Goal: Information Seeking & Learning: Learn about a topic

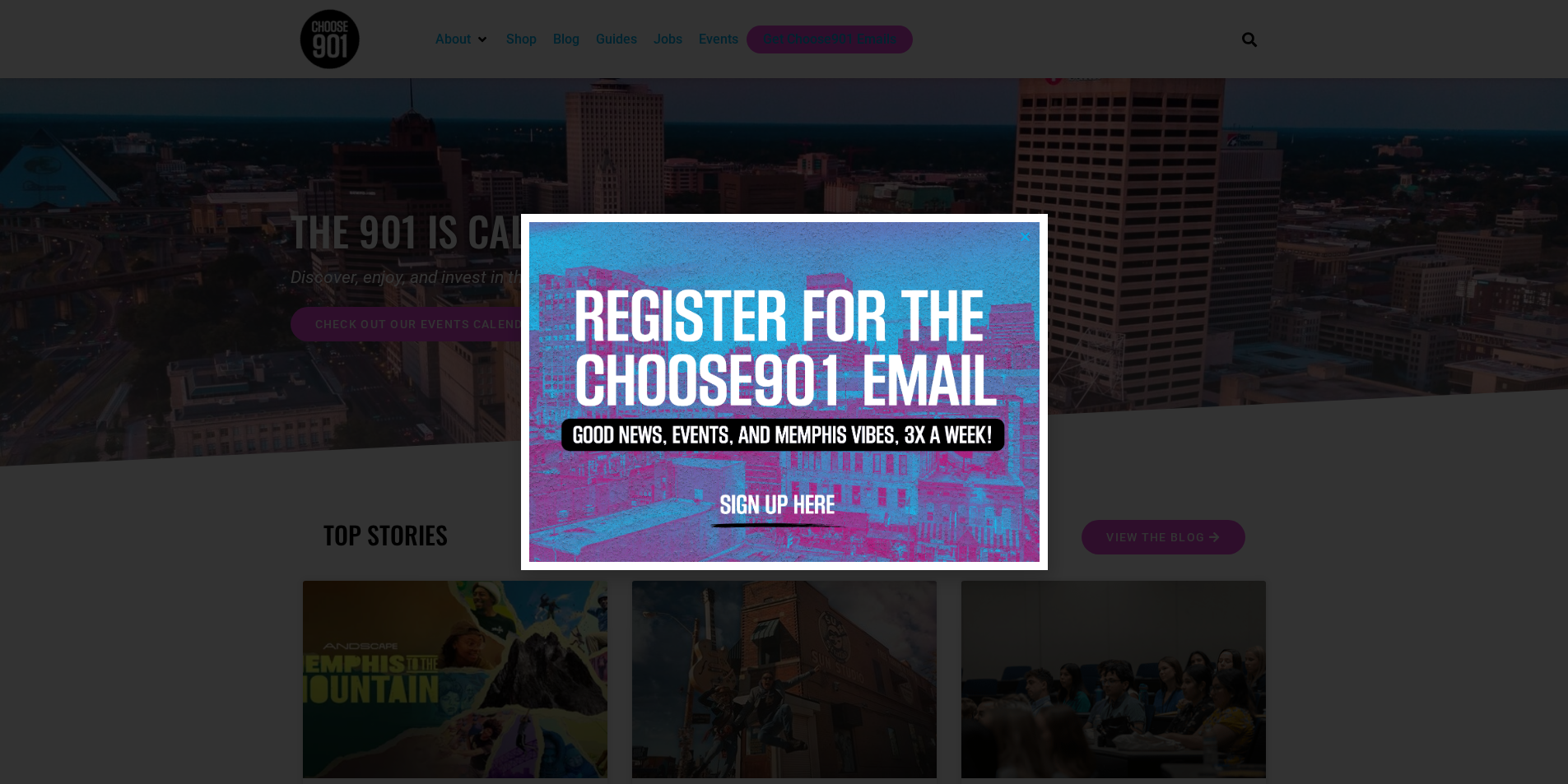
click at [1025, 235] on icon "Close" at bounding box center [1025, 236] width 12 height 12
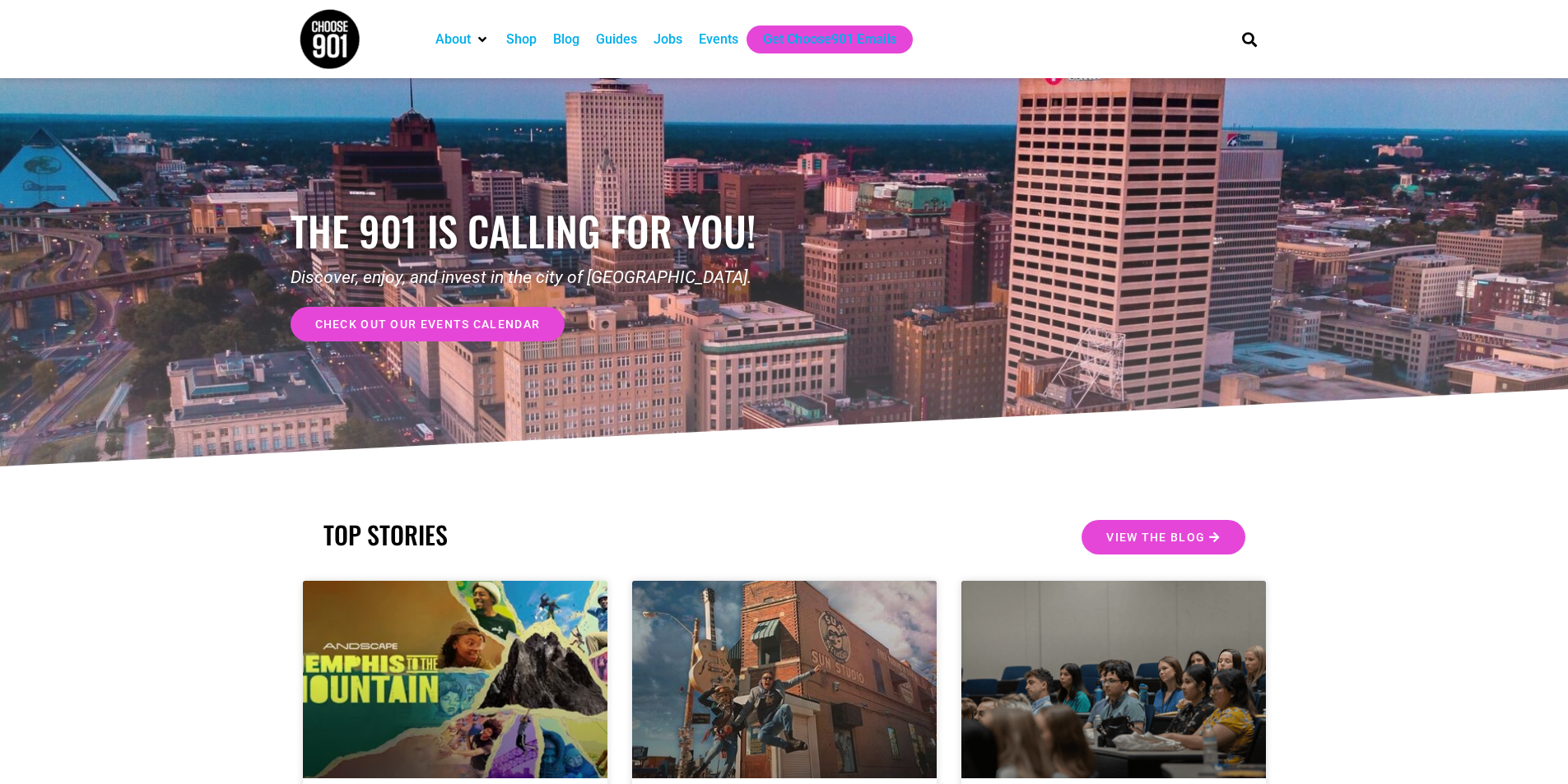
click at [670, 36] on div "Jobs" at bounding box center [668, 39] width 29 height 20
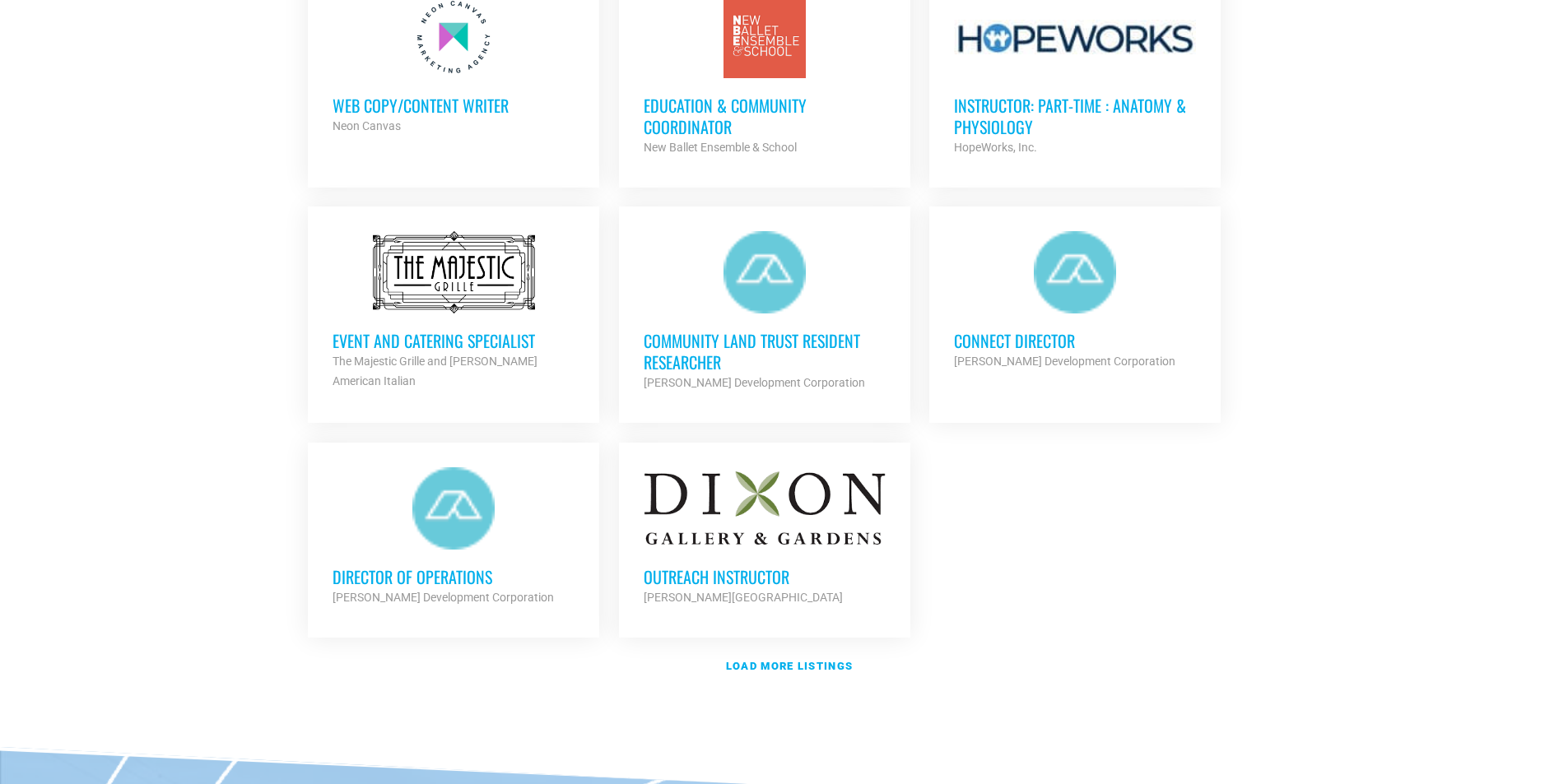
scroll to position [1810, 0]
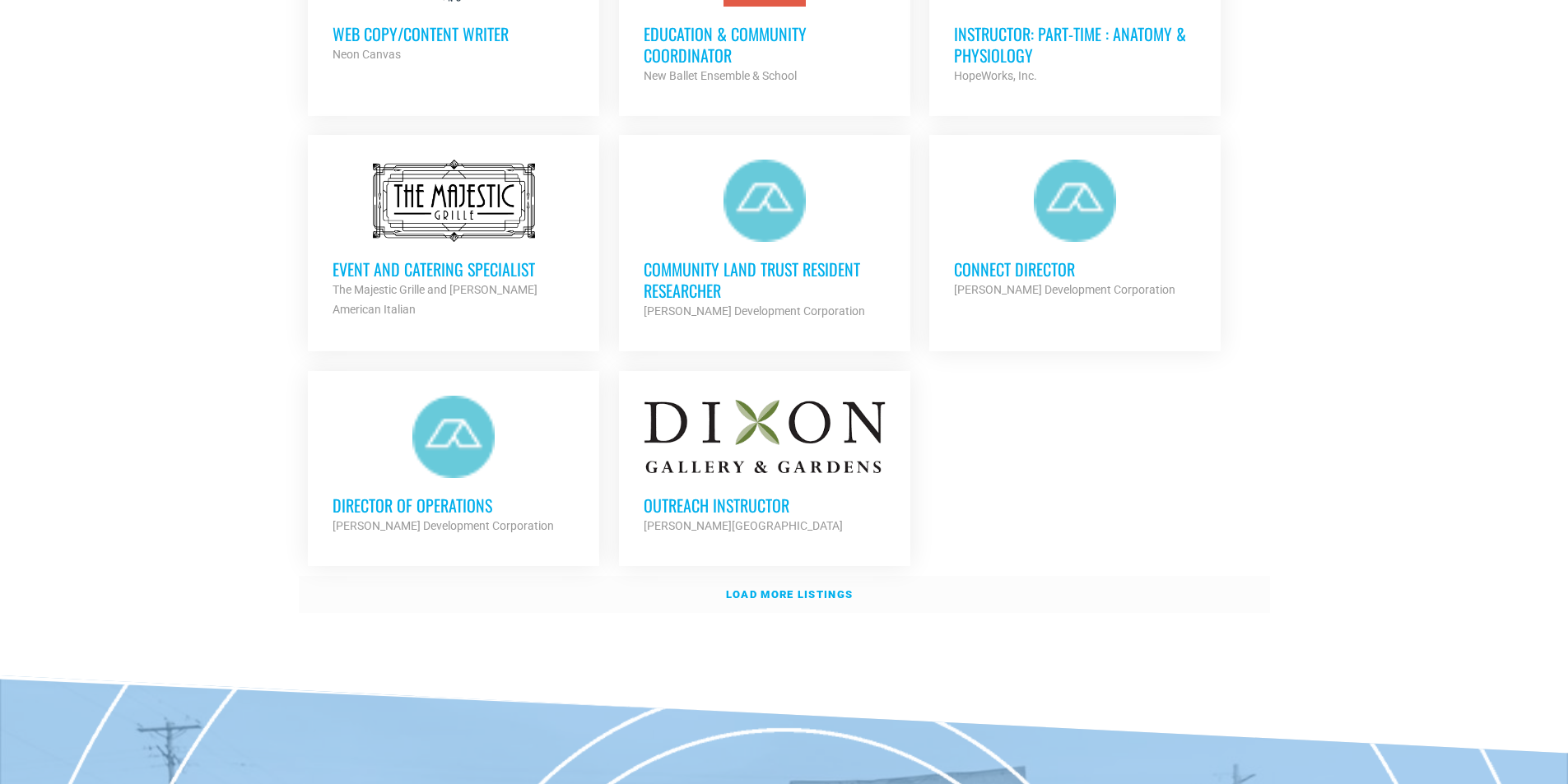
click at [777, 589] on strong "Load more listings" at bounding box center [789, 595] width 126 height 12
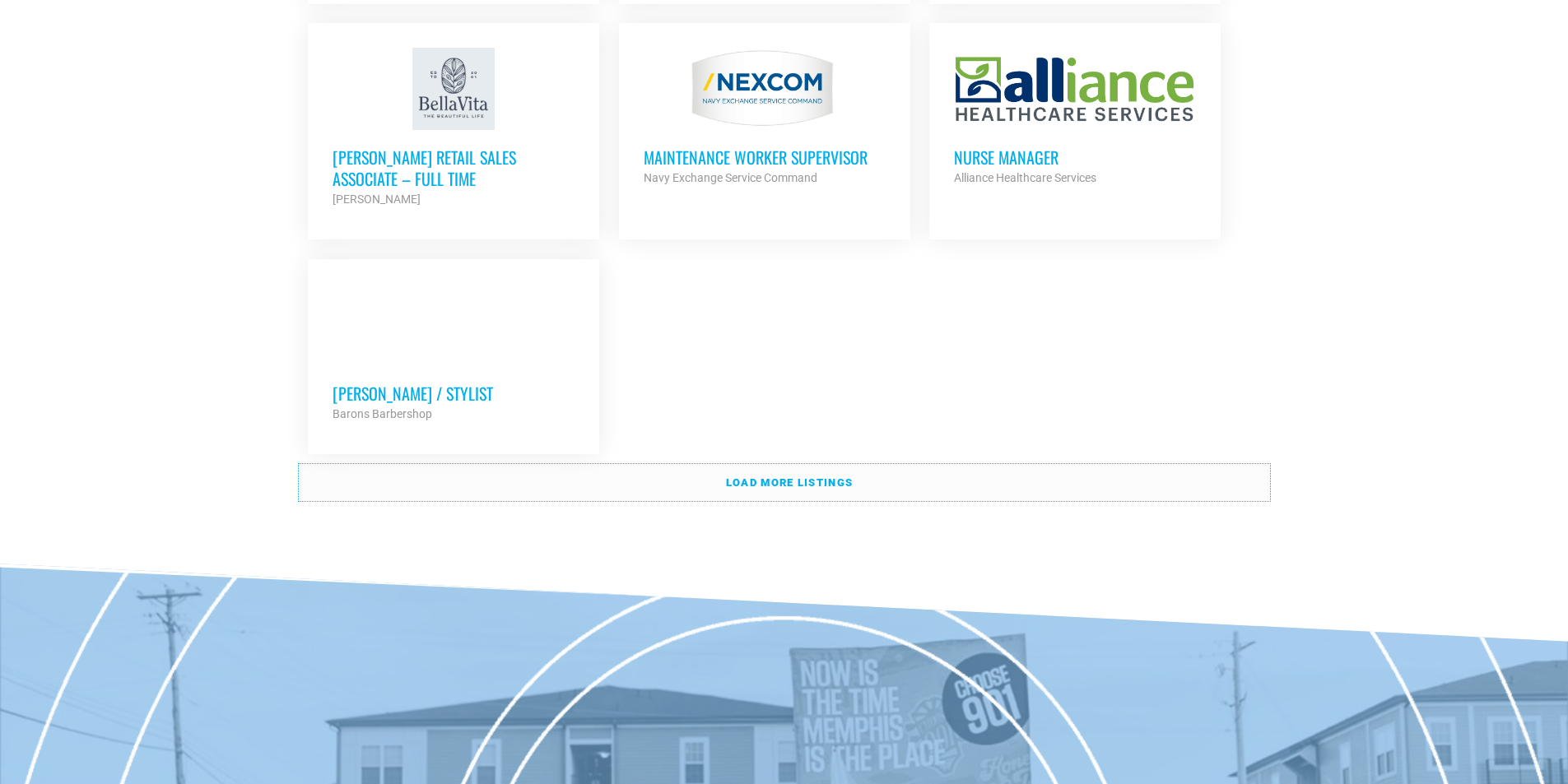
scroll to position [3622, 0]
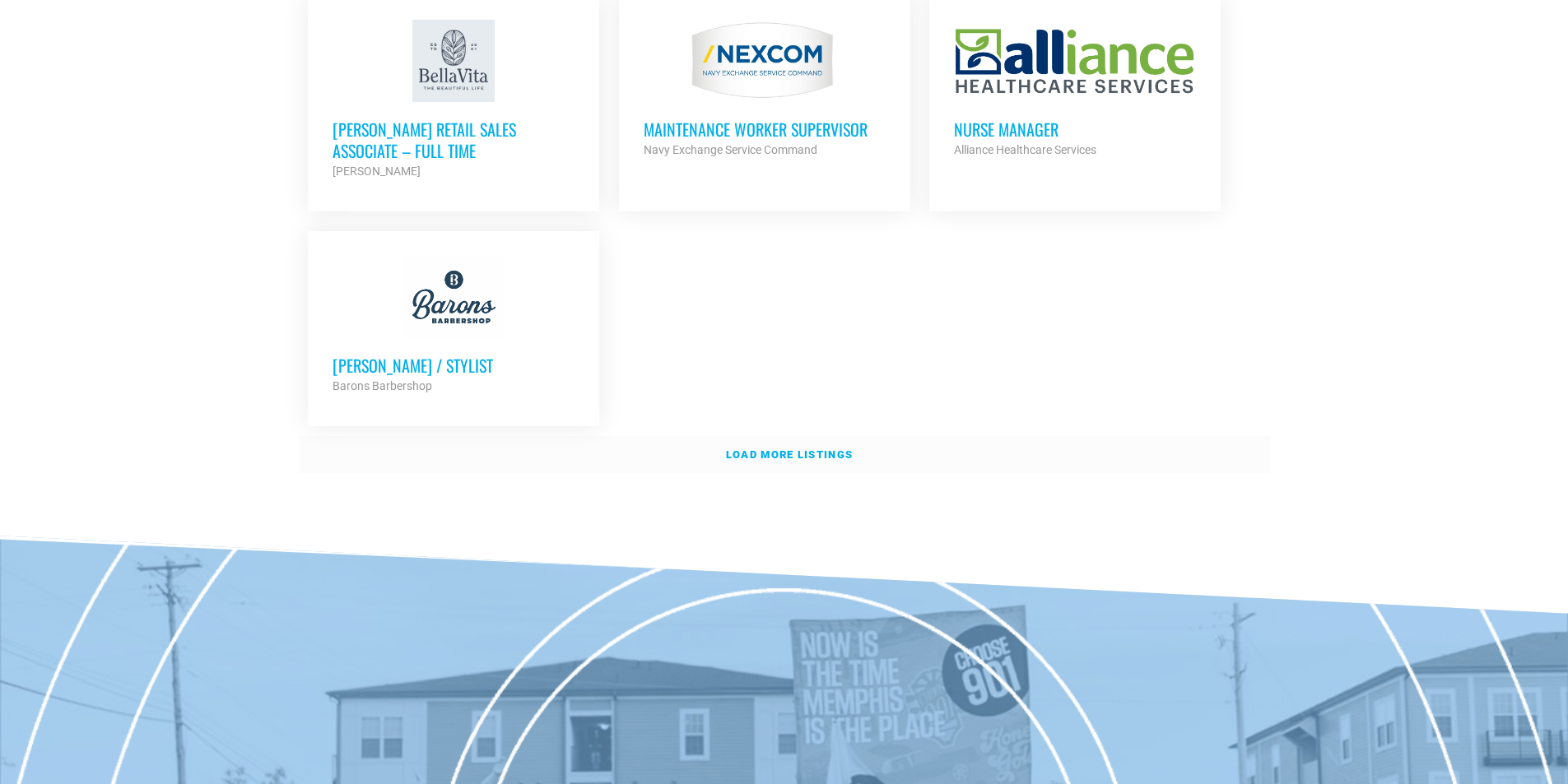
click at [853, 449] on strong "Load more listings" at bounding box center [789, 454] width 126 height 12
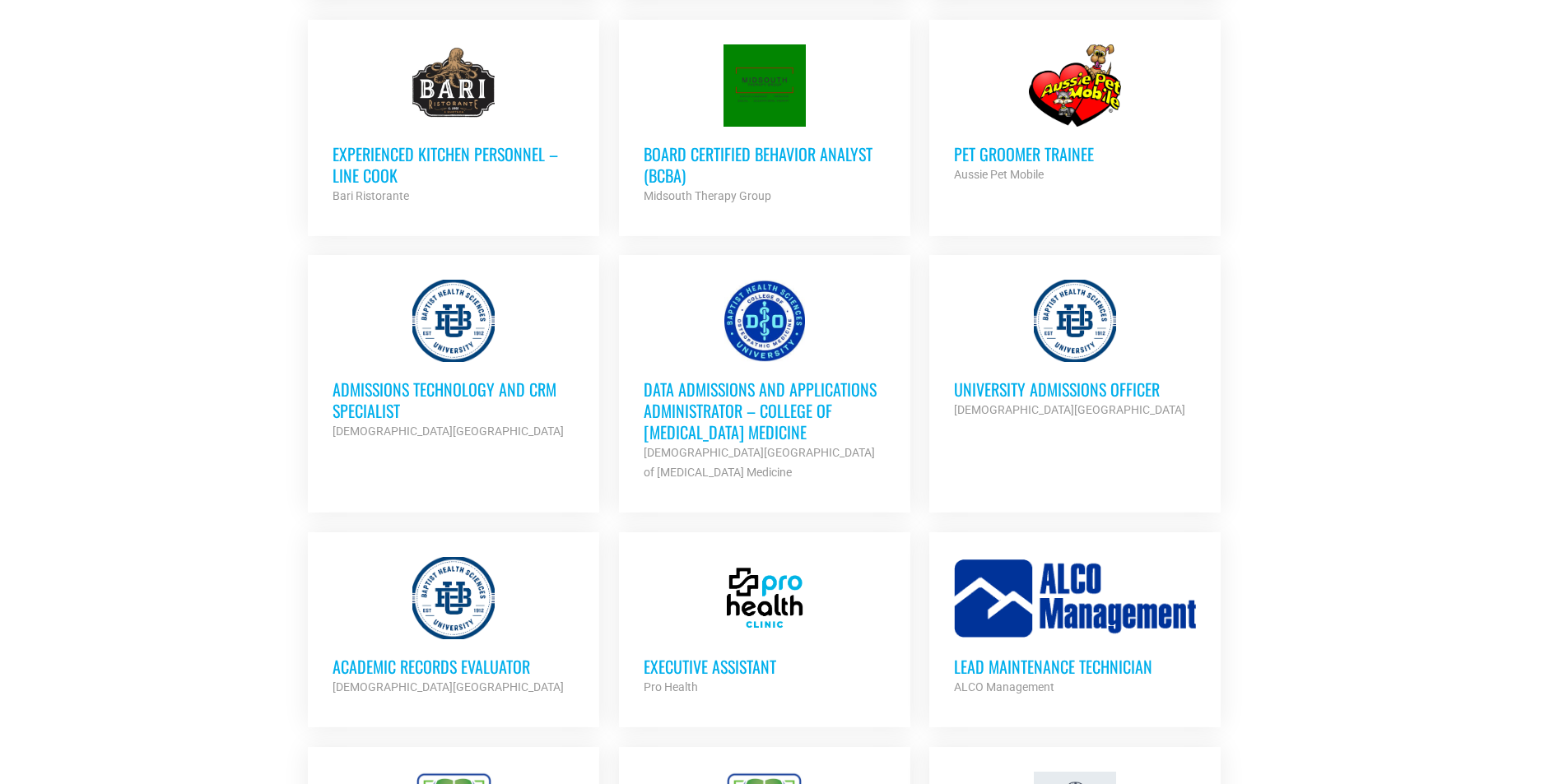
scroll to position [2716, 0]
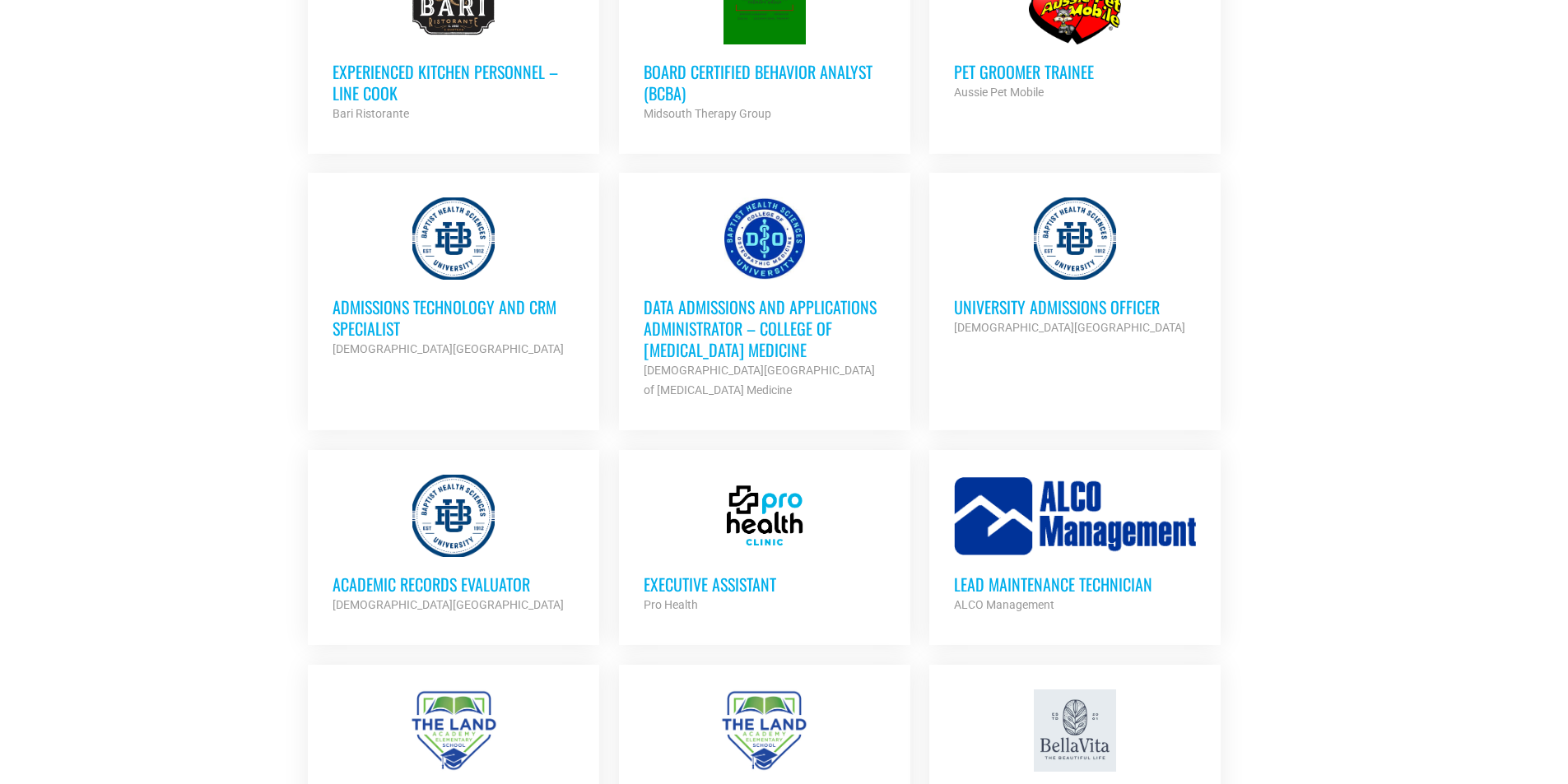
click at [459, 574] on h3 "Academic Records Evaluator" at bounding box center [453, 584] width 242 height 21
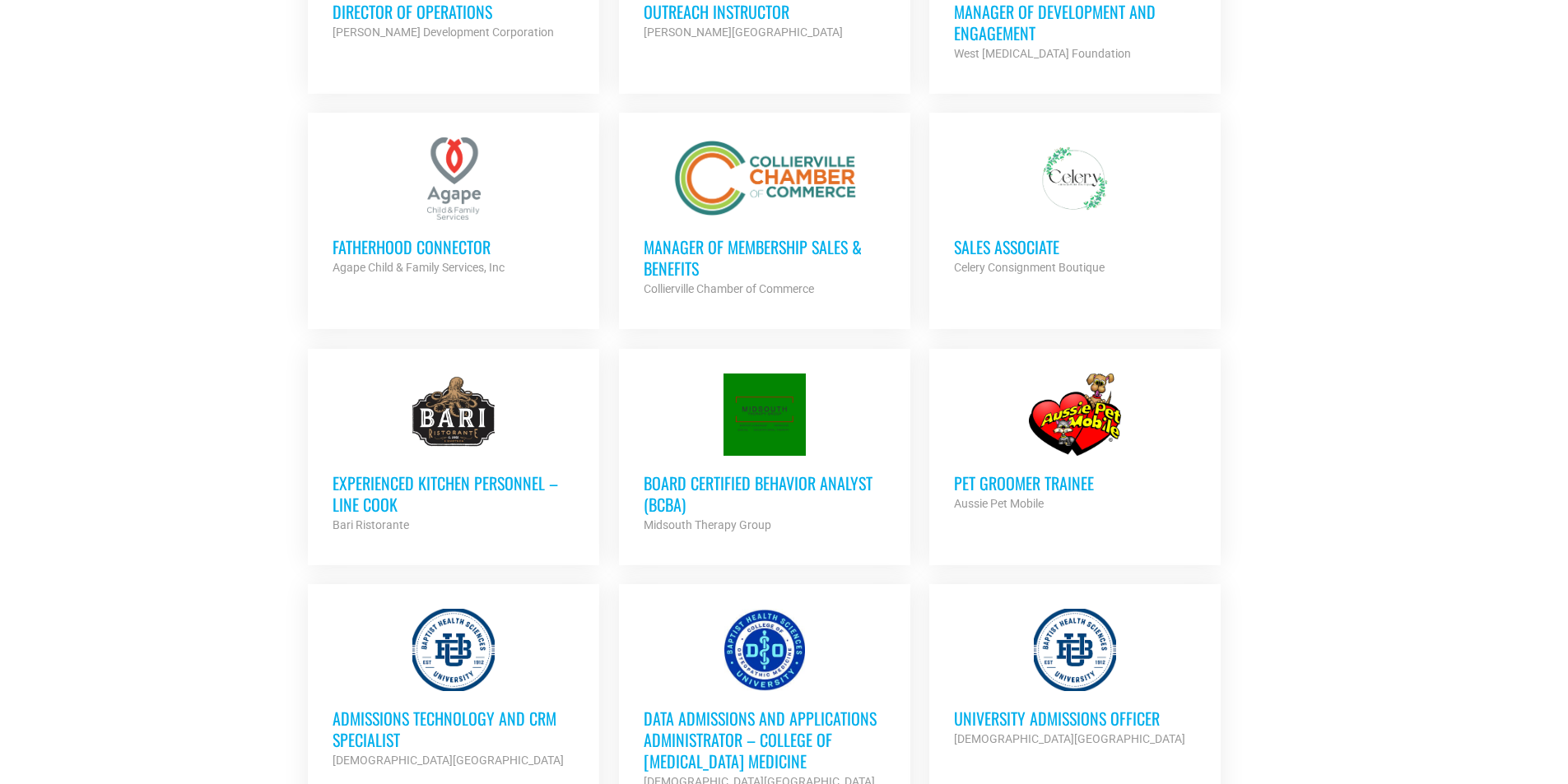
scroll to position [2222, 0]
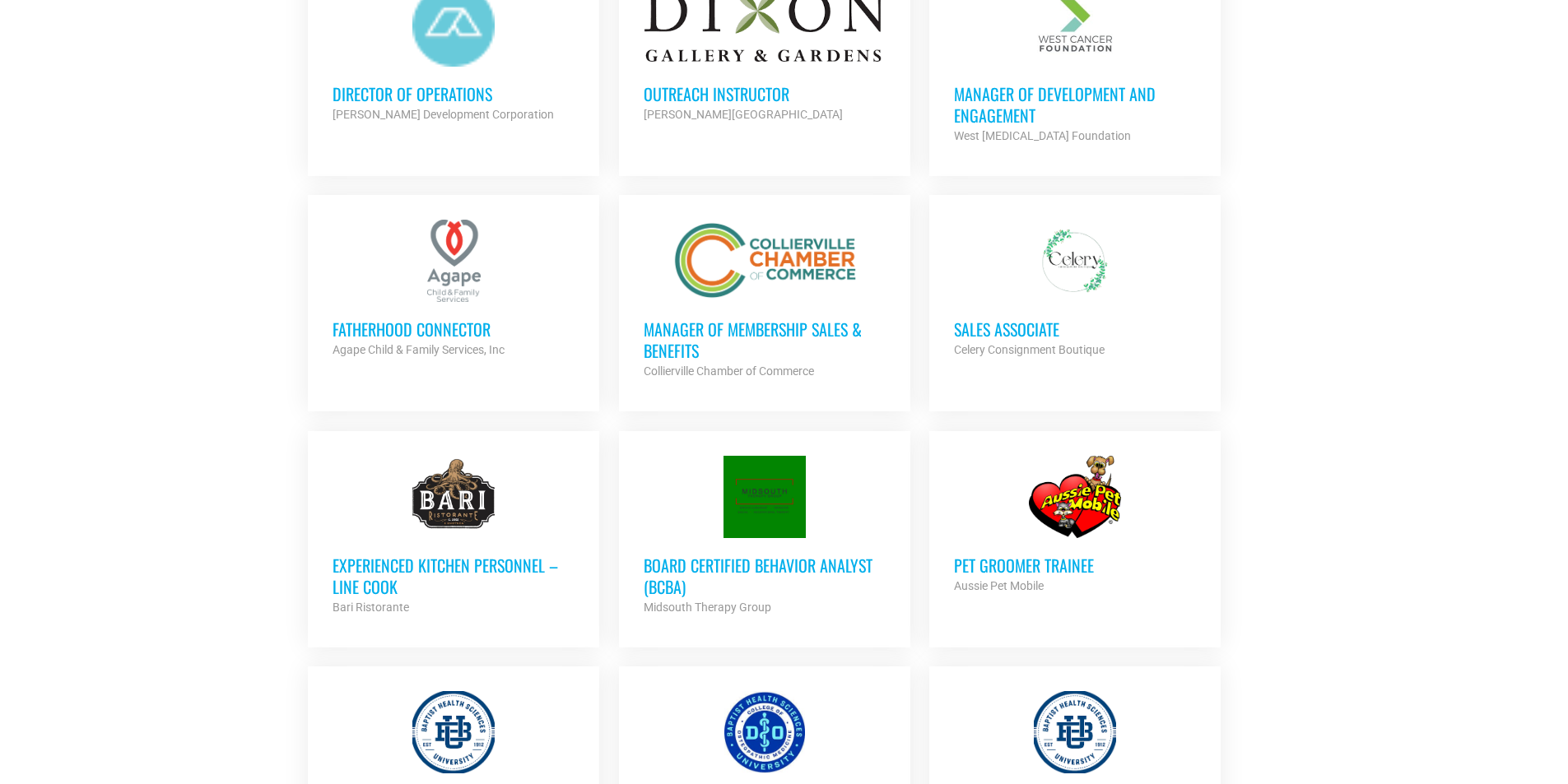
click at [1020, 562] on h3 "Pet Groomer Trainee" at bounding box center [1075, 565] width 242 height 21
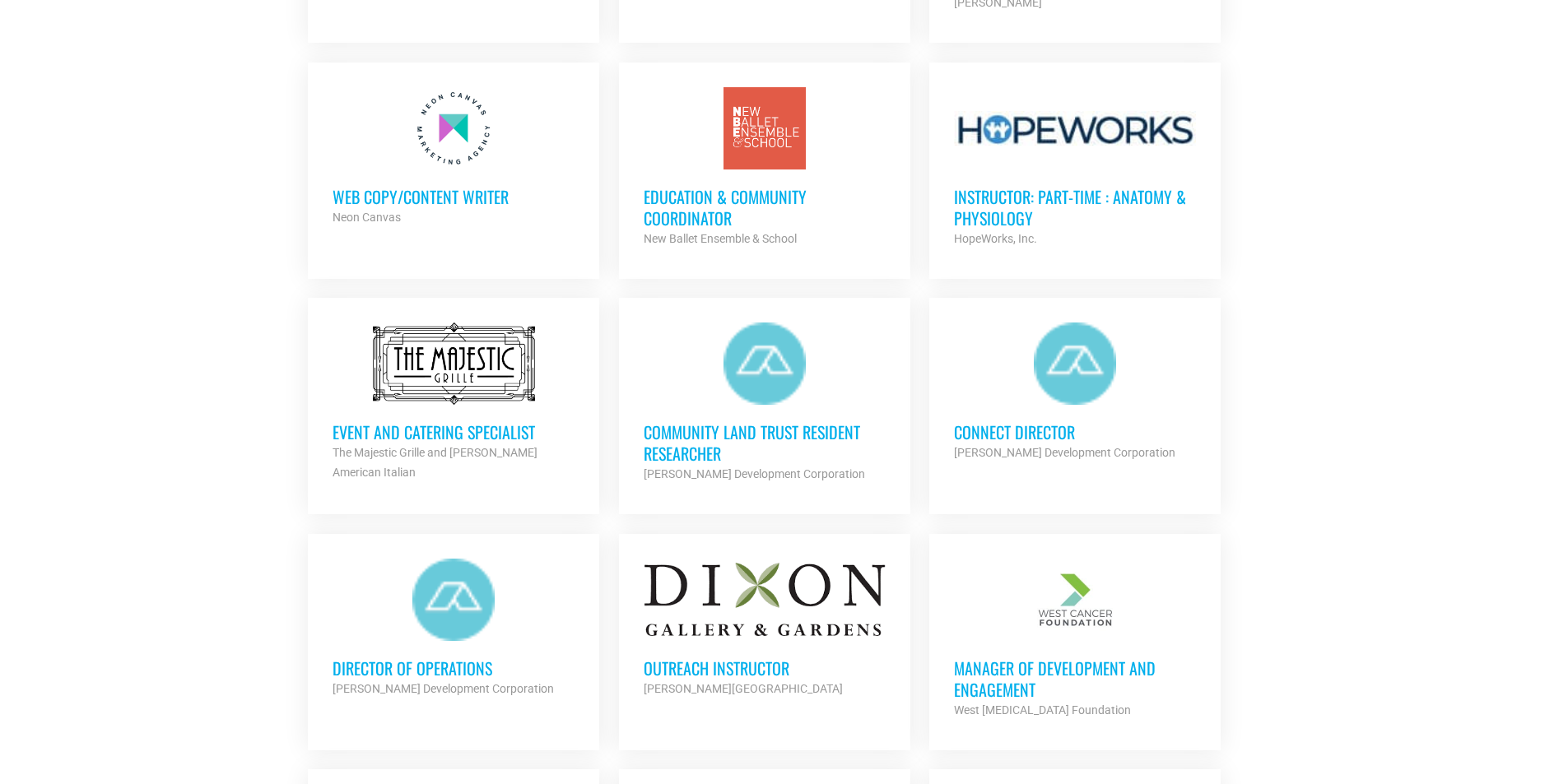
scroll to position [1563, 0]
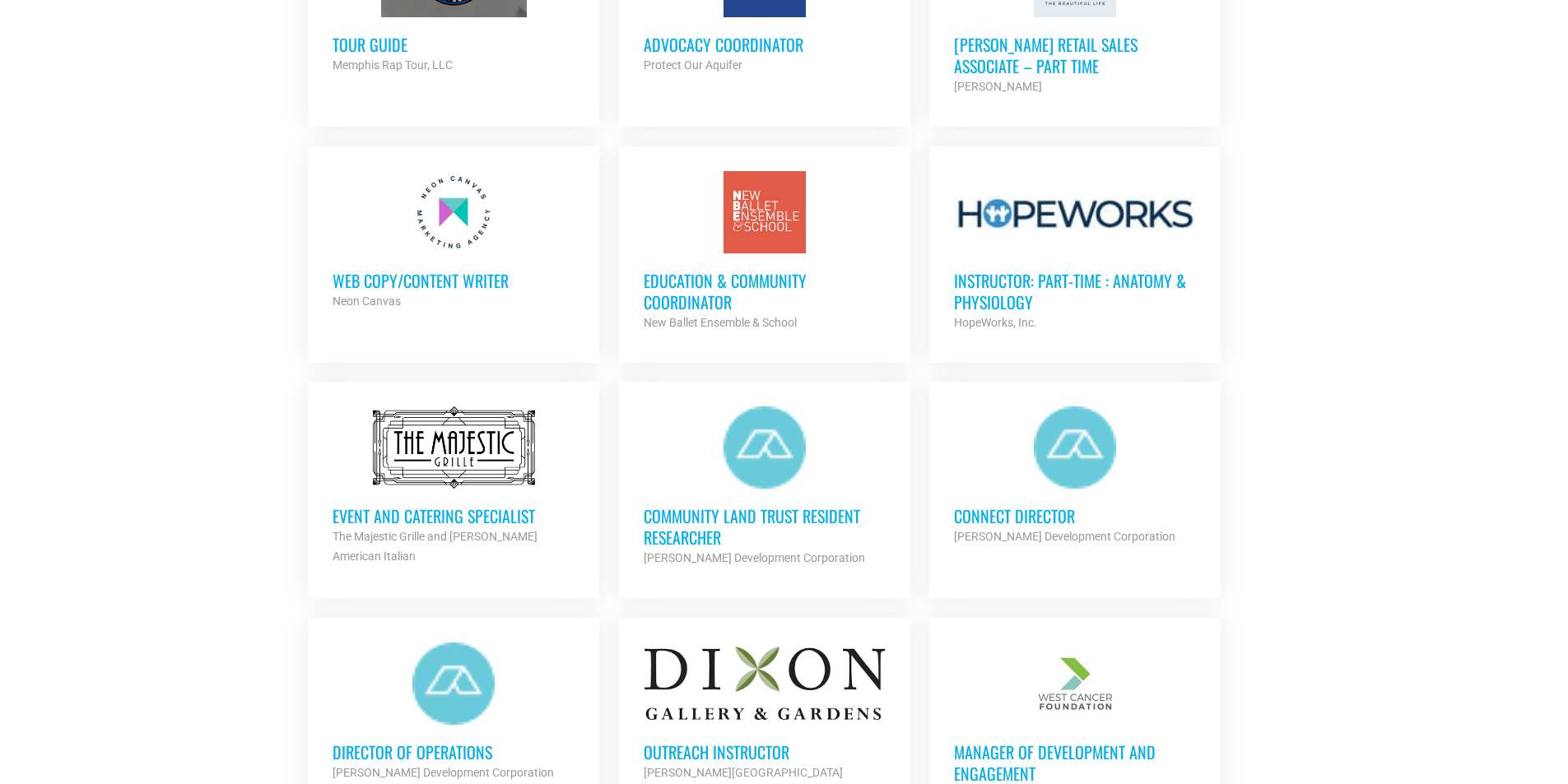
click at [451, 516] on h3 "Event and Catering Specialist" at bounding box center [453, 516] width 242 height 21
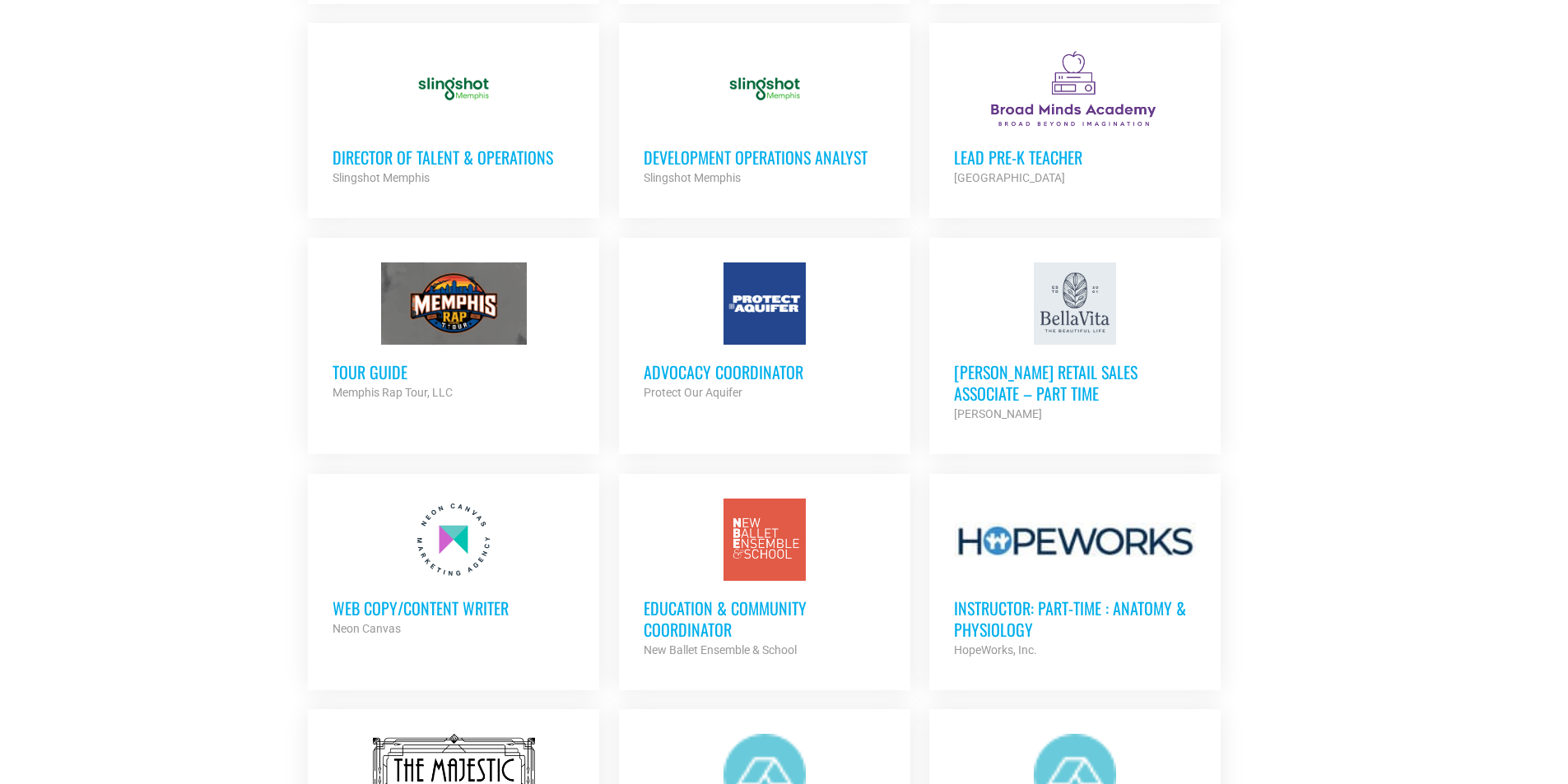
scroll to position [1235, 0]
click at [372, 370] on h3 "Tour Guide" at bounding box center [453, 373] width 242 height 21
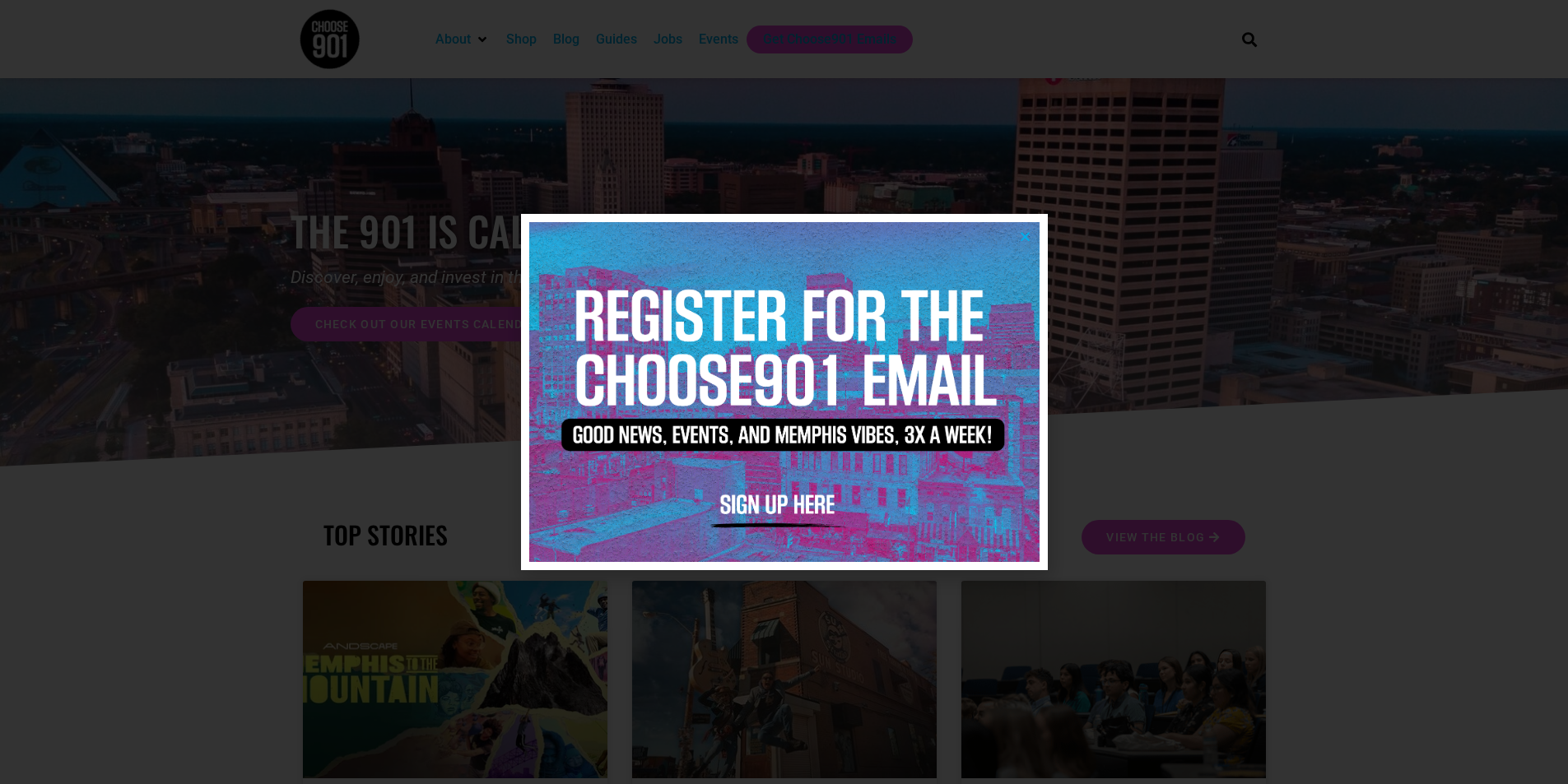
click at [1028, 234] on icon "Close" at bounding box center [1025, 236] width 12 height 12
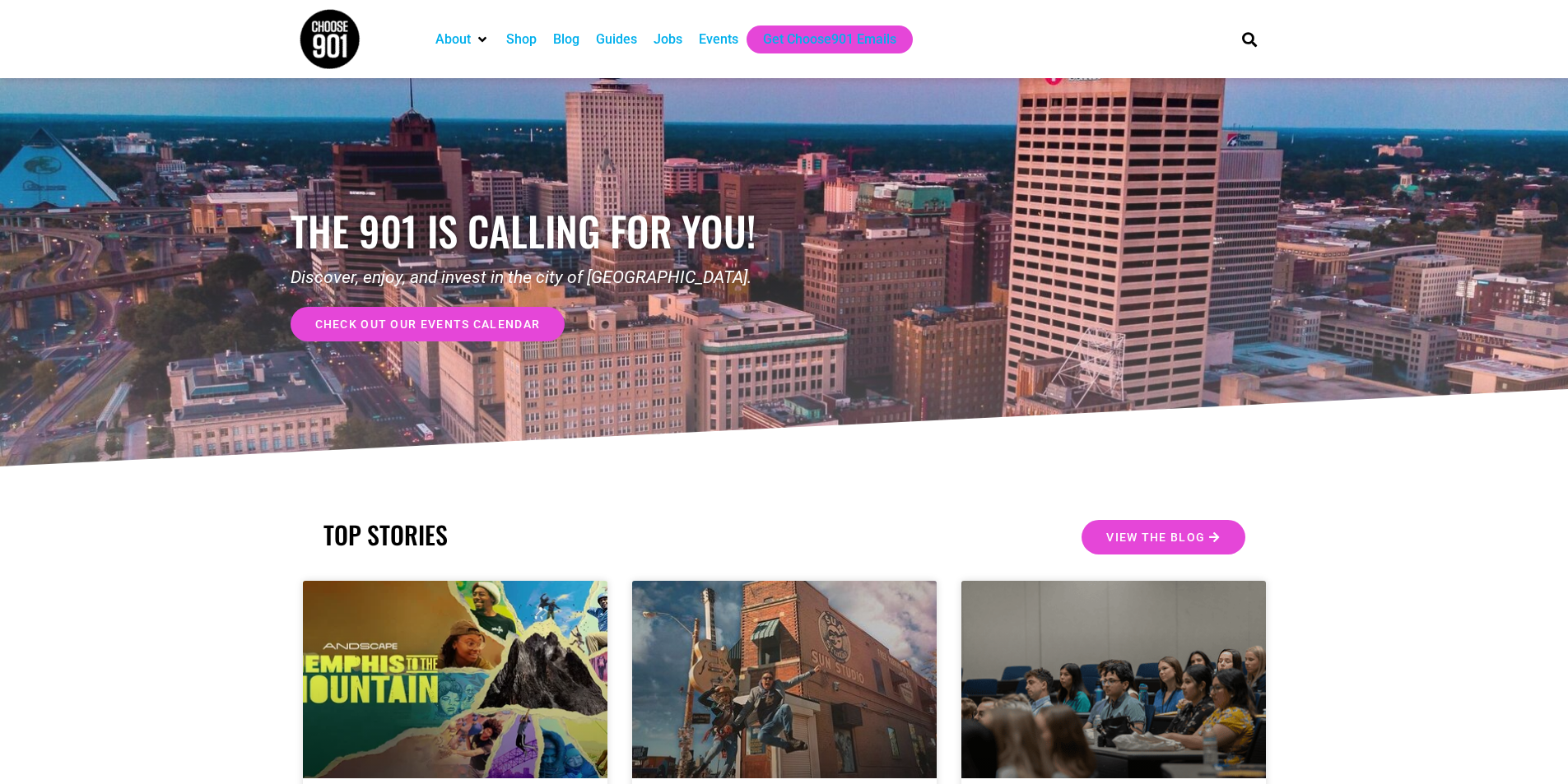
click at [668, 36] on div "Jobs" at bounding box center [668, 39] width 29 height 20
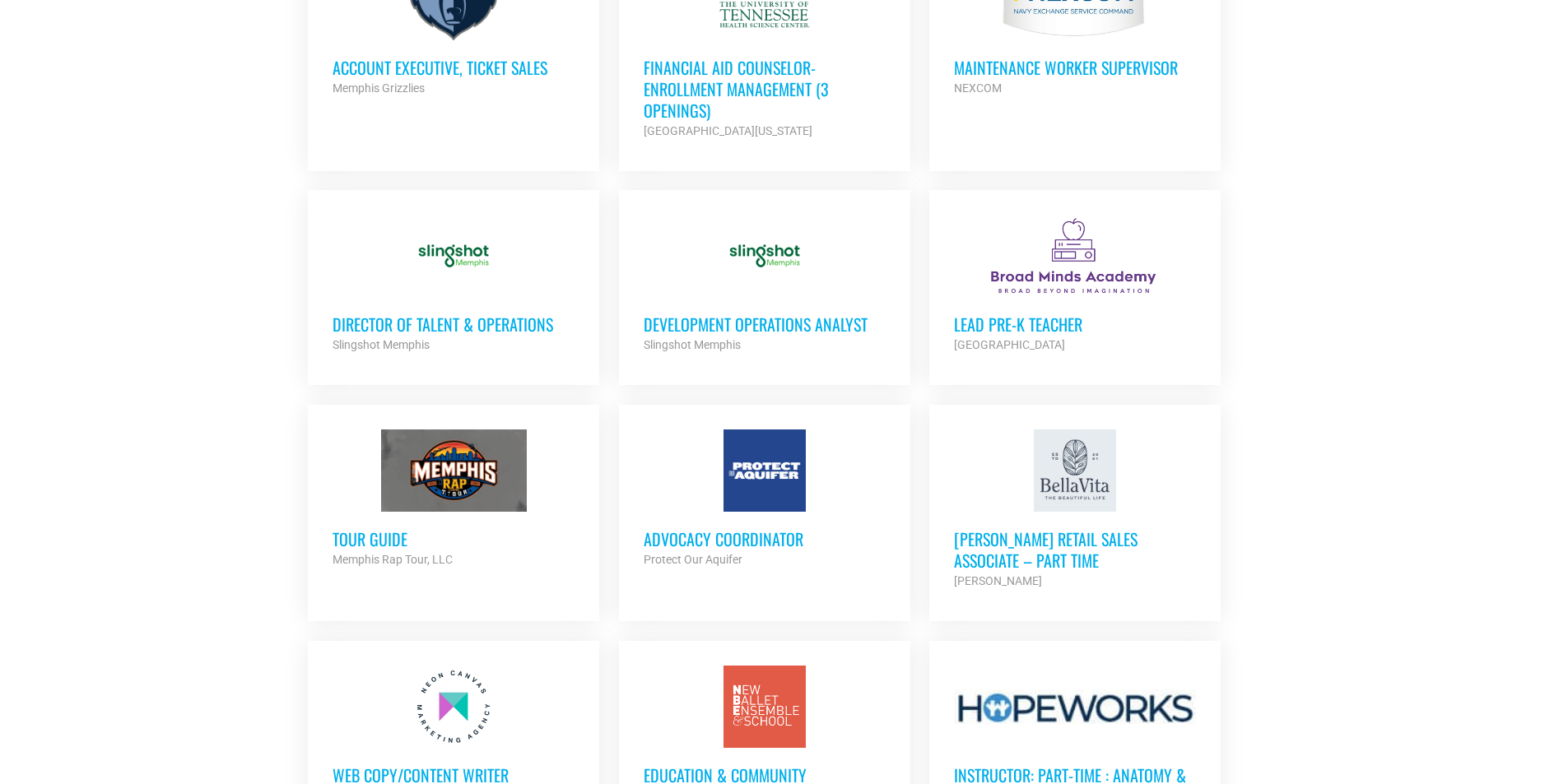
scroll to position [1070, 0]
click at [724, 535] on h3 "Advocacy Coordinator" at bounding box center [764, 538] width 242 height 21
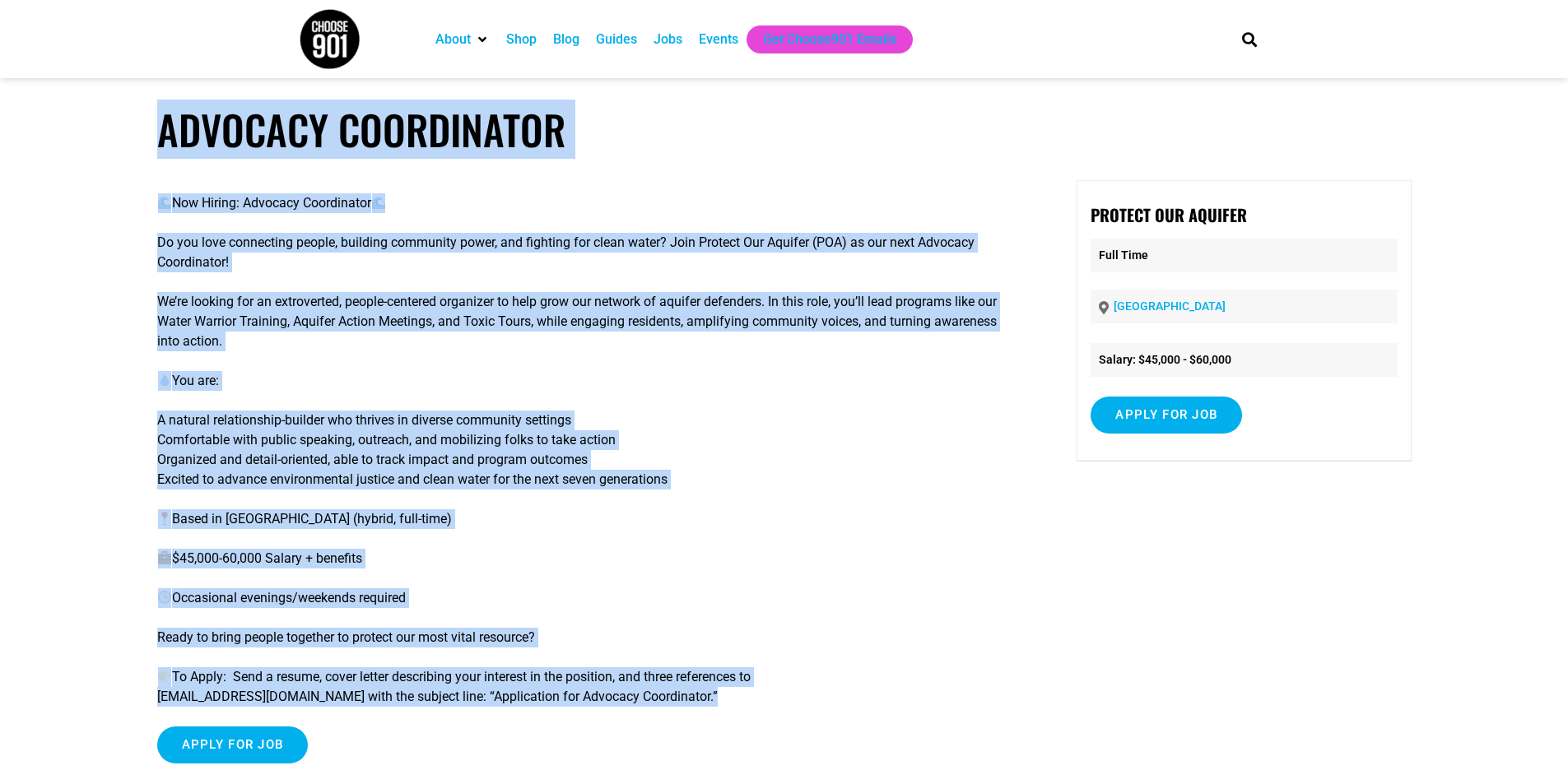
drag, startPoint x: 162, startPoint y: 120, endPoint x: 785, endPoint y: 720, distance: 864.9
click at [785, 720] on article "Advocacy Coordinator Now Hiring: Advocacy Coordinator Do you love connecting pe…" at bounding box center [784, 451] width 1568 height 692
click at [99, 279] on article "Advocacy Coordinator Now Hiring: Advocacy Coordinator Do you love connecting pe…" at bounding box center [784, 451] width 1568 height 692
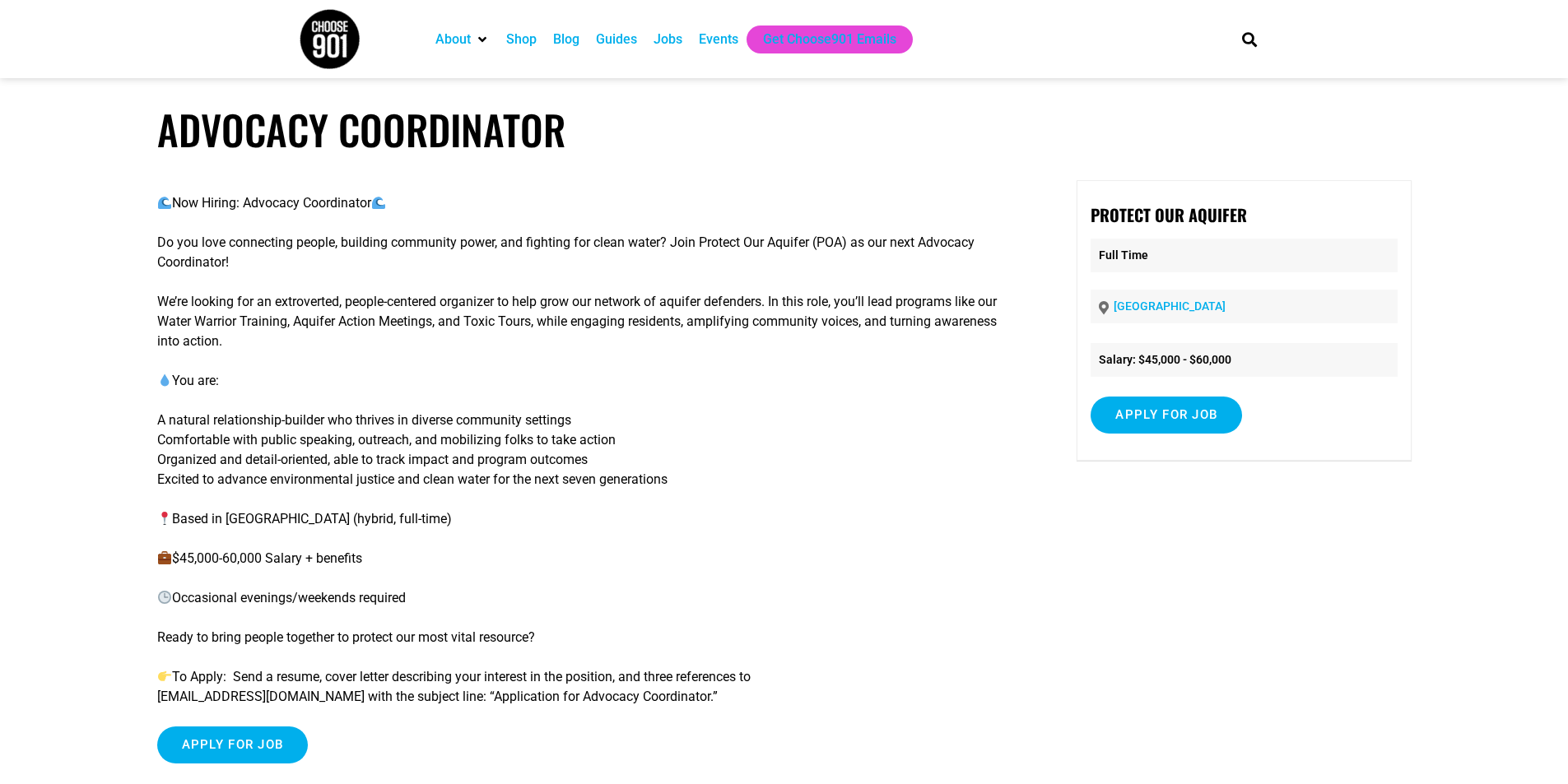
click at [151, 129] on article "Advocacy Coordinator Now Hiring: Advocacy Coordinator Do you love connecting pe…" at bounding box center [784, 451] width 1568 height 692
drag, startPoint x: 159, startPoint y: 124, endPoint x: 743, endPoint y: 686, distance: 810.5
click at [733, 699] on article "Advocacy Coordinator Now Hiring: Advocacy Coordinator Do you love connecting pe…" at bounding box center [784, 451] width 1568 height 692
copy article "Advocacy Coordinator Now Hiring: Advocacy Coordinator Do you love connecting pe…"
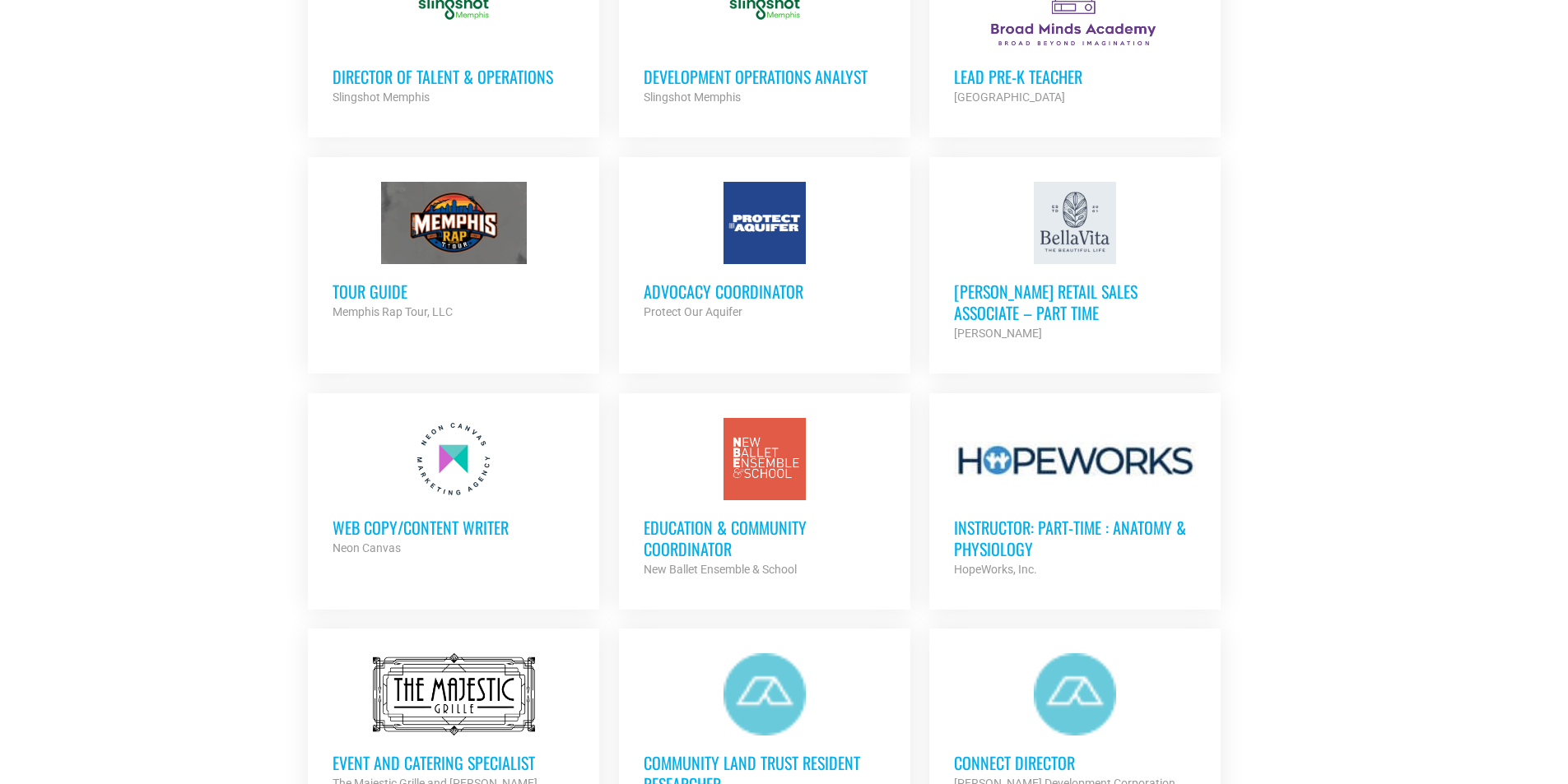
scroll to position [1399, 0]
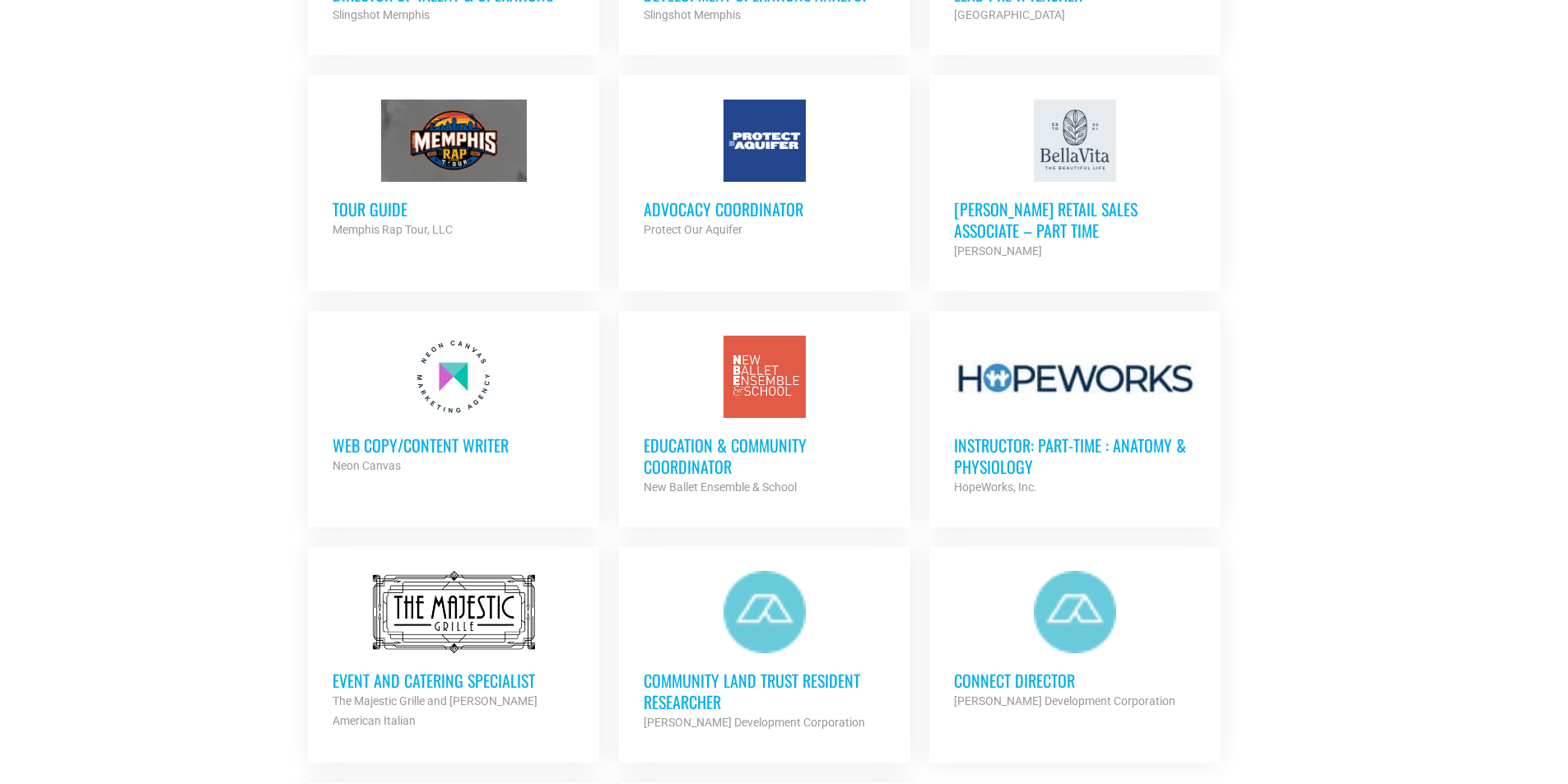
click at [679, 458] on h3 "Education & Community Coordinator" at bounding box center [764, 456] width 242 height 43
